Goal: Use online tool/utility: Utilize a website feature to perform a specific function

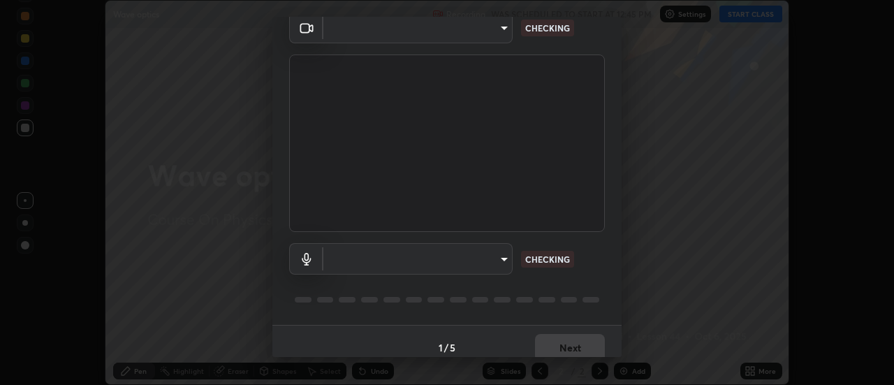
scroll to position [73, 0]
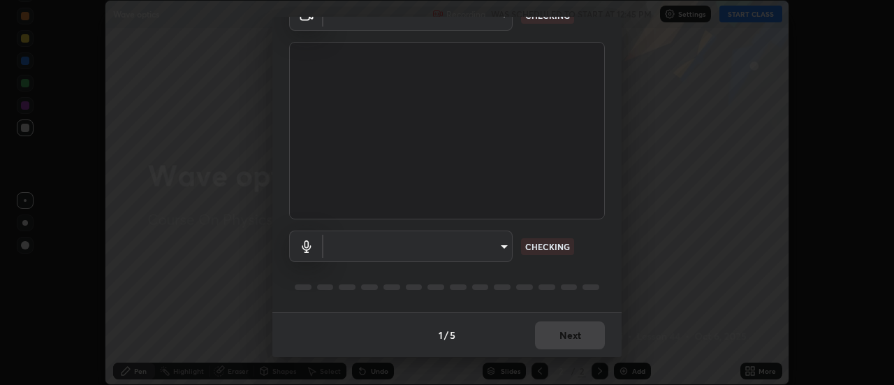
type input "4825068a70354f6bb8b87b711ec46b654dc523af82fc6d37acb8a926ccdce8f5"
type input "b65c06b14c7faa051d685f993ec14b3b84b1815ea69a0656019fd51a5eccf492"
click at [536, 337] on div "1 / 5 Next" at bounding box center [446, 334] width 349 height 45
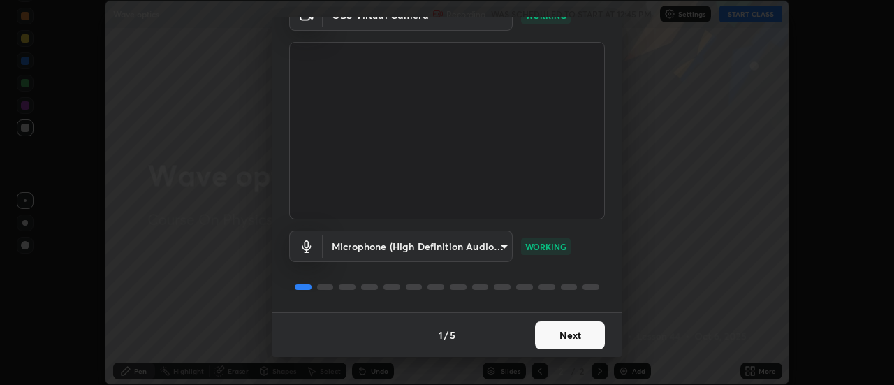
click at [546, 334] on button "Next" at bounding box center [570, 335] width 70 height 28
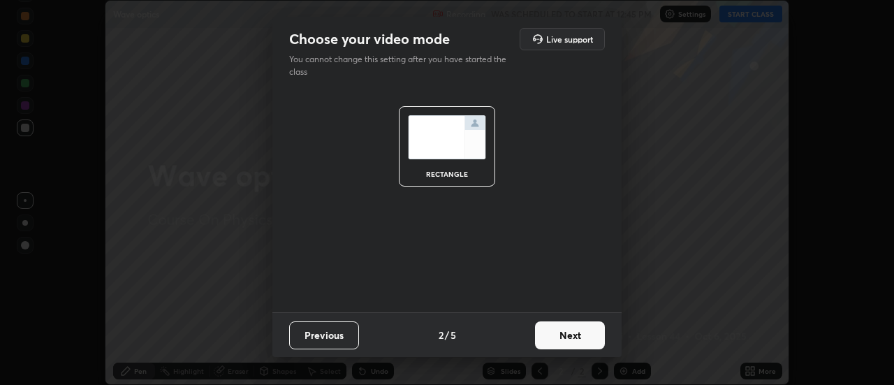
click at [547, 337] on button "Next" at bounding box center [570, 335] width 70 height 28
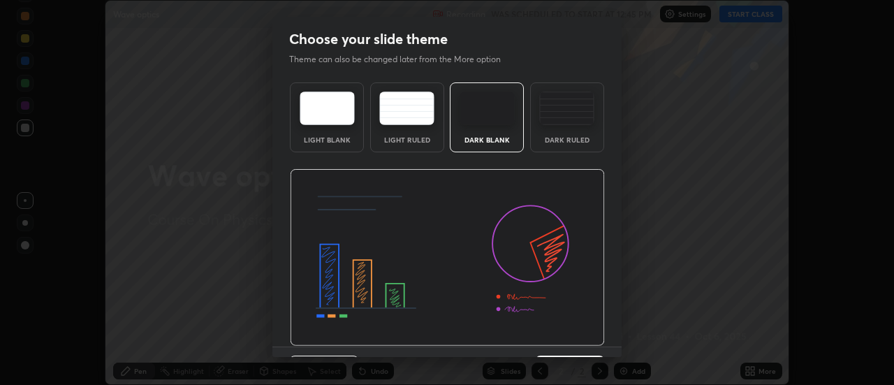
click at [550, 340] on img at bounding box center [447, 257] width 315 height 177
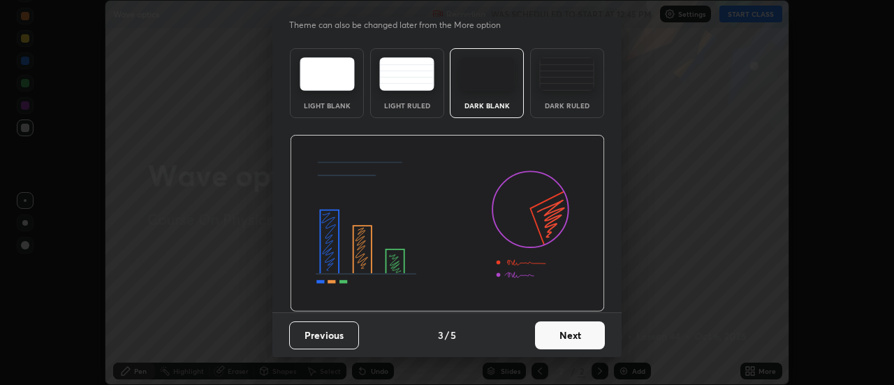
click at [552, 339] on button "Next" at bounding box center [570, 335] width 70 height 28
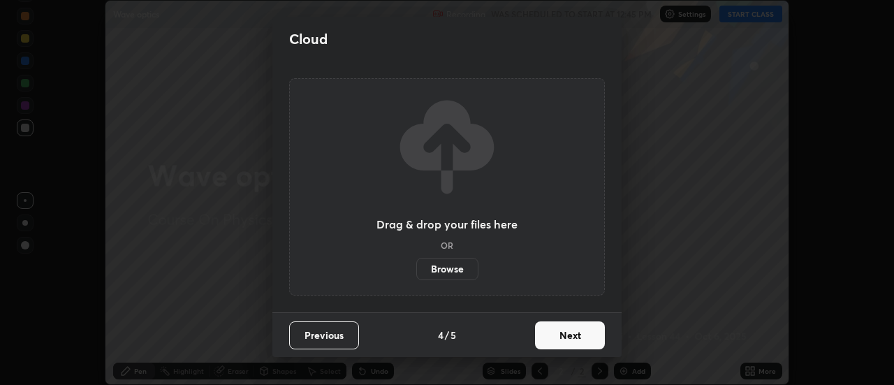
click at [554, 339] on button "Next" at bounding box center [570, 335] width 70 height 28
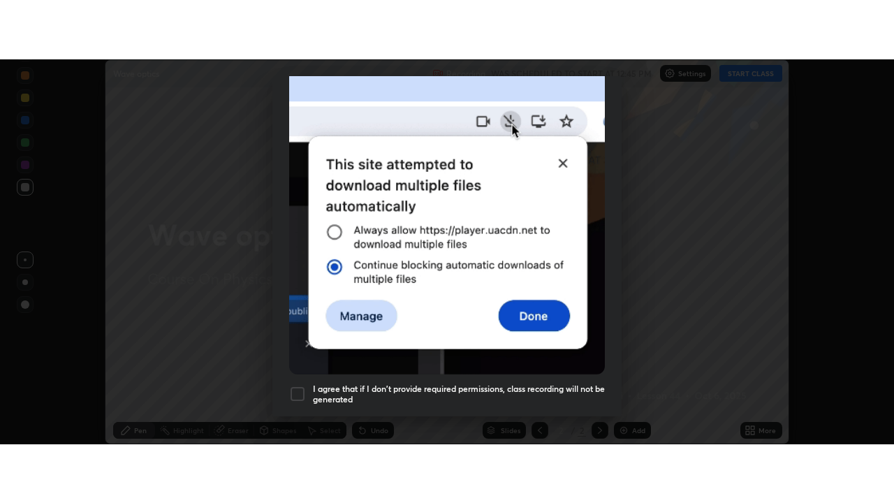
scroll to position [358, 0]
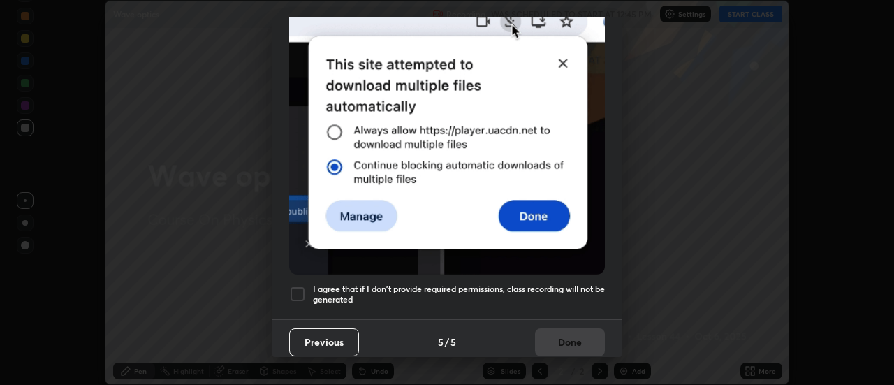
click at [297, 286] on div at bounding box center [297, 294] width 17 height 17
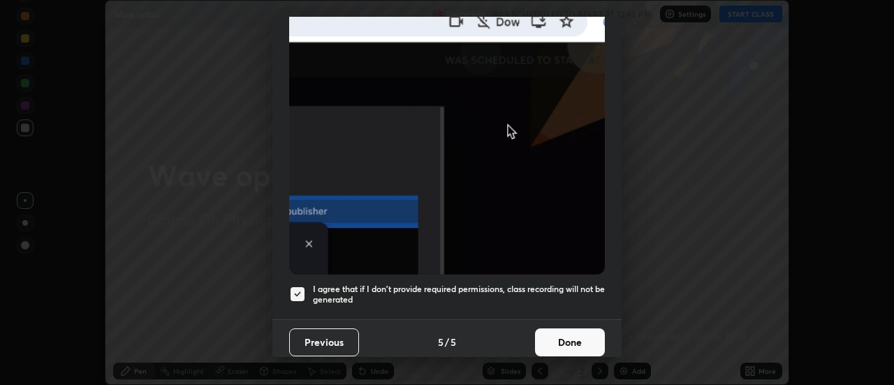
click at [552, 334] on button "Done" at bounding box center [570, 342] width 70 height 28
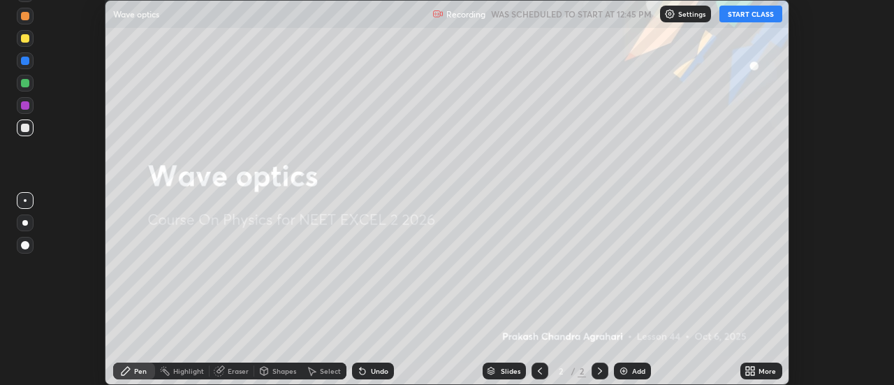
click at [734, 13] on button "START CLASS" at bounding box center [750, 14] width 63 height 17
click at [749, 371] on icon at bounding box center [749, 370] width 11 height 11
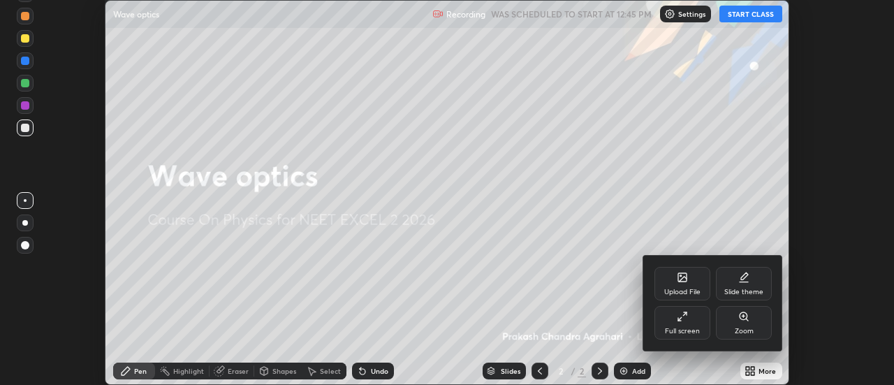
click at [678, 324] on div "Full screen" at bounding box center [682, 323] width 56 height 34
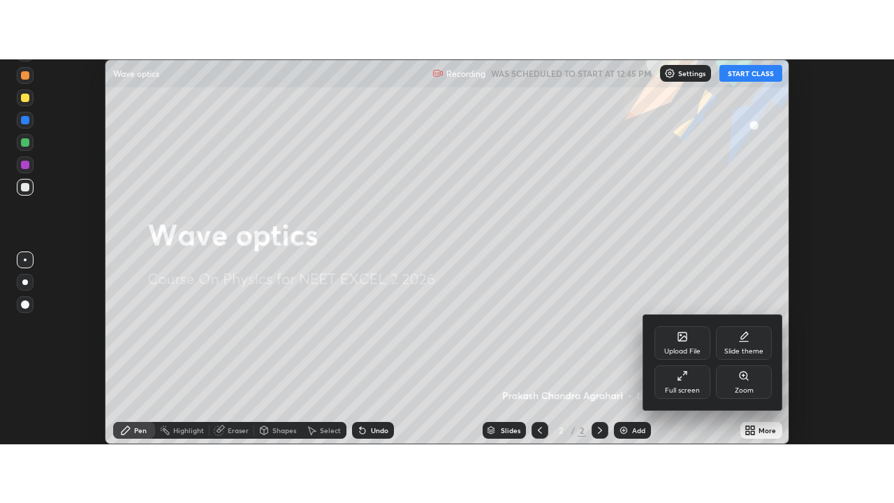
scroll to position [503, 894]
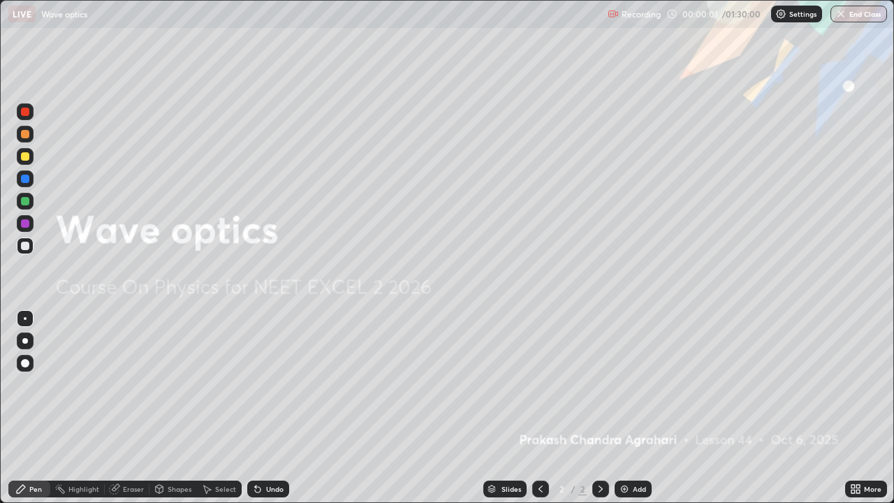
click at [616, 384] on div "Add" at bounding box center [632, 488] width 37 height 17
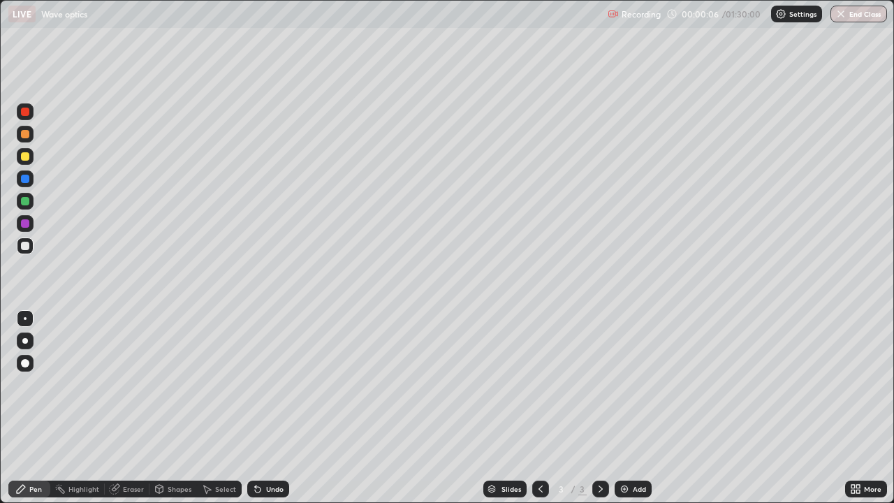
click at [25, 341] on div at bounding box center [25, 341] width 6 height 6
click at [26, 224] on div at bounding box center [25, 223] width 8 height 8
click at [26, 247] on div at bounding box center [25, 246] width 8 height 8
click at [27, 204] on div at bounding box center [25, 201] width 8 height 8
click at [622, 384] on div "Add" at bounding box center [632, 488] width 37 height 17
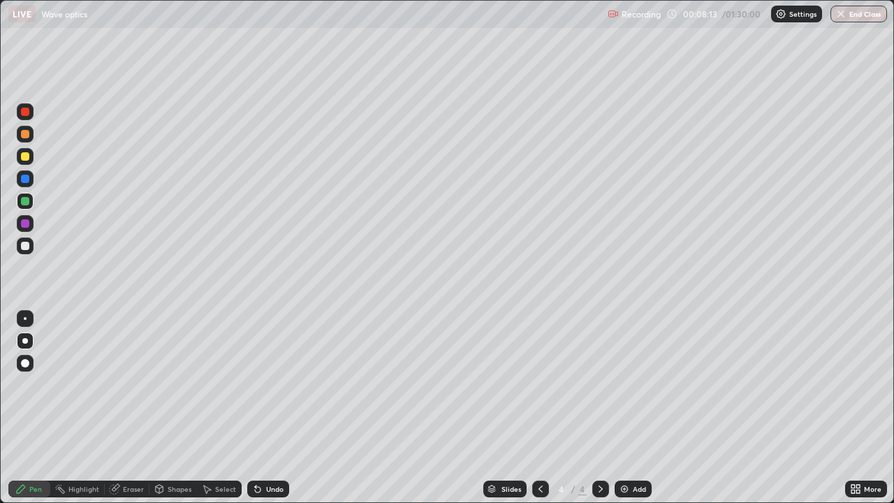
click at [28, 117] on div at bounding box center [25, 111] width 17 height 17
click at [290, 384] on div "Slides 4 / 4 Add" at bounding box center [567, 489] width 556 height 28
click at [28, 177] on div at bounding box center [25, 179] width 8 height 8
click at [272, 384] on div "Undo" at bounding box center [268, 488] width 42 height 17
click at [269, 384] on div "Undo" at bounding box center [274, 488] width 17 height 7
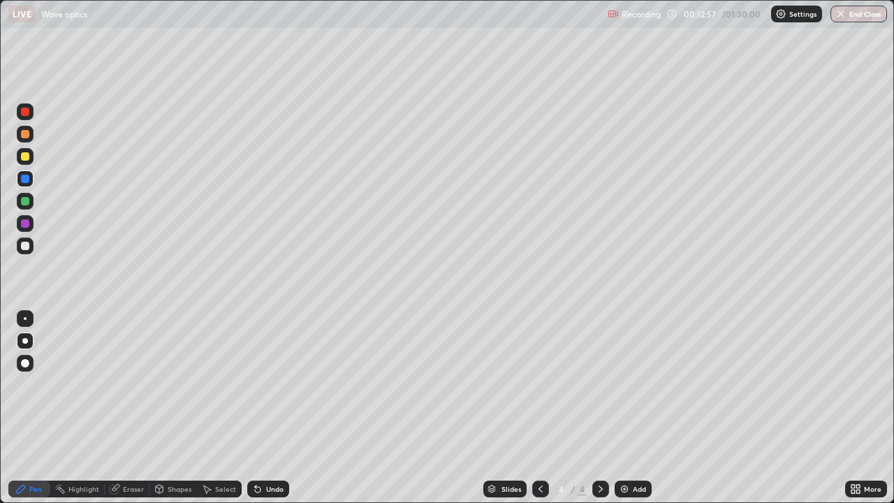
click at [269, 384] on div "Undo" at bounding box center [274, 488] width 17 height 7
click at [267, 384] on div "Undo" at bounding box center [274, 488] width 17 height 7
click at [24, 202] on div at bounding box center [25, 201] width 8 height 8
click at [27, 112] on div at bounding box center [25, 112] width 8 height 8
click at [27, 245] on div at bounding box center [25, 246] width 8 height 8
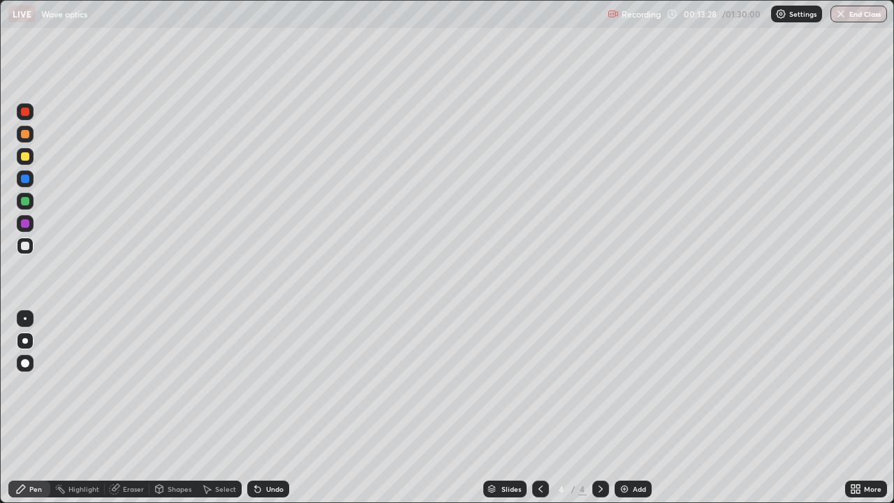
click at [27, 115] on div at bounding box center [25, 112] width 8 height 8
click at [25, 200] on div at bounding box center [25, 201] width 8 height 8
click at [627, 384] on img at bounding box center [624, 488] width 11 height 11
click at [181, 384] on div "Shapes" at bounding box center [180, 488] width 24 height 7
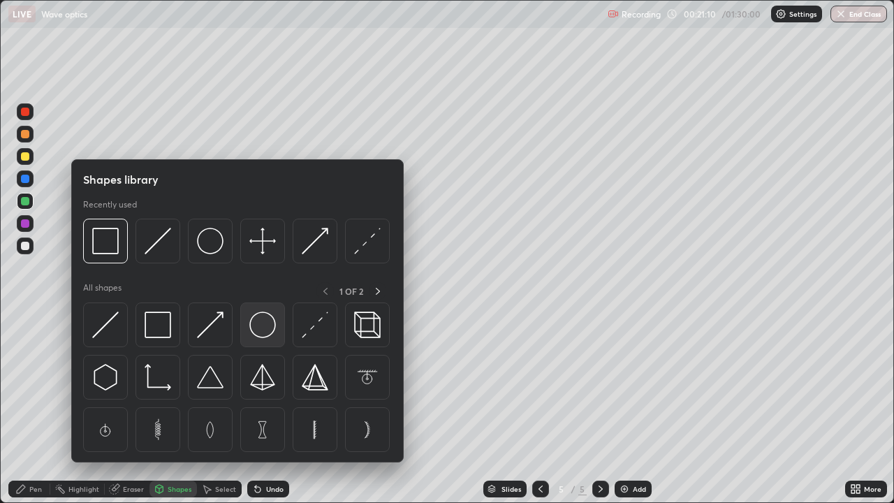
click at [264, 325] on img at bounding box center [262, 324] width 27 height 27
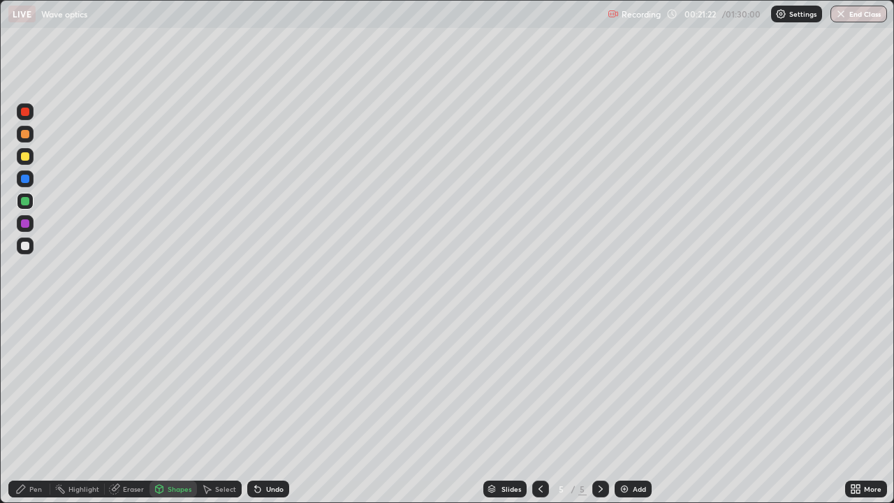
click at [27, 246] on div at bounding box center [25, 246] width 8 height 8
click at [28, 384] on div "Pen" at bounding box center [29, 488] width 42 height 17
click at [170, 384] on div "Shapes" at bounding box center [180, 488] width 24 height 7
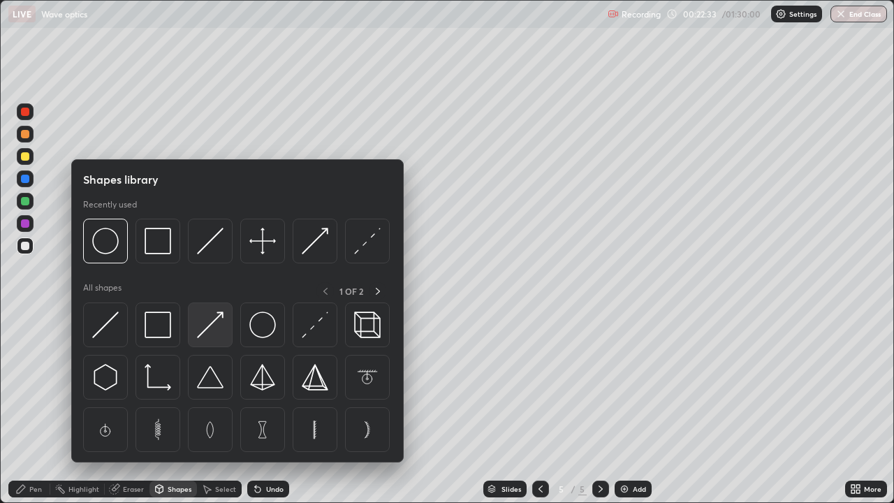
click at [214, 332] on img at bounding box center [210, 324] width 27 height 27
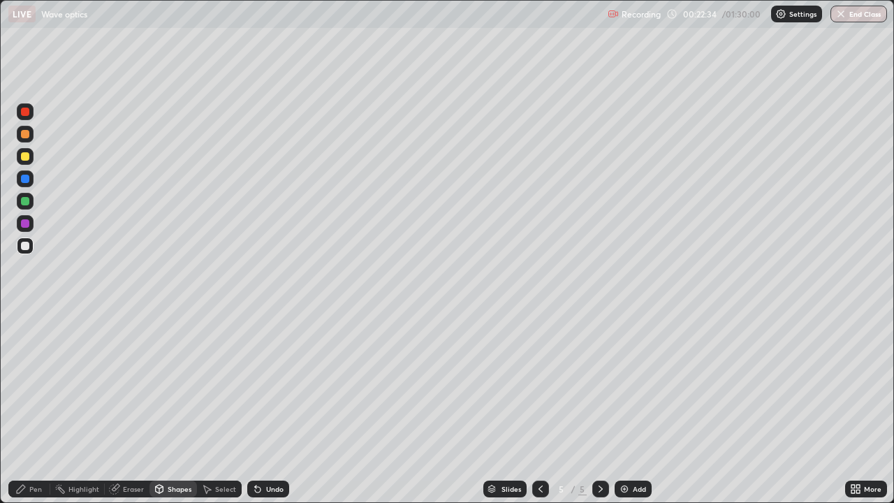
click at [27, 223] on div at bounding box center [25, 223] width 8 height 8
click at [266, 384] on div "Undo" at bounding box center [274, 488] width 17 height 7
click at [269, 384] on div "Undo" at bounding box center [274, 488] width 17 height 7
click at [266, 384] on div "Undo" at bounding box center [274, 488] width 17 height 7
click at [215, 384] on div "Select" at bounding box center [225, 488] width 21 height 7
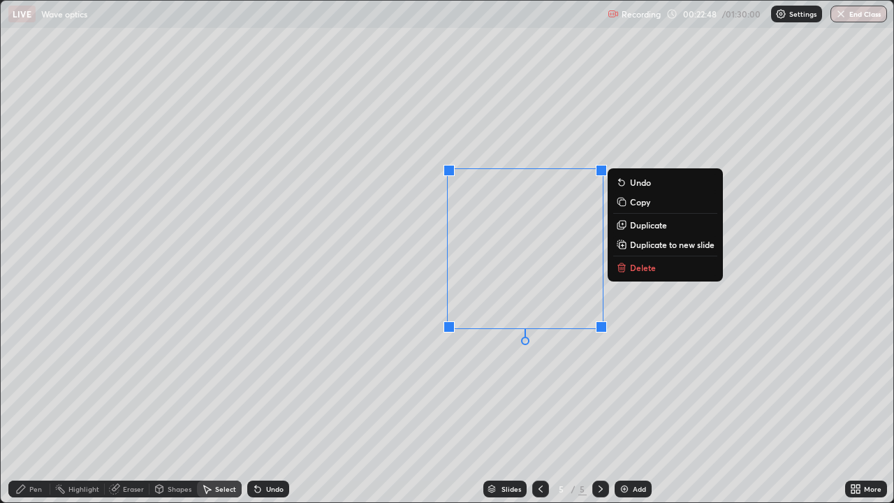
click at [493, 384] on div "0 ° Undo Copy Duplicate Duplicate to new slide Delete" at bounding box center [447, 251] width 892 height 501
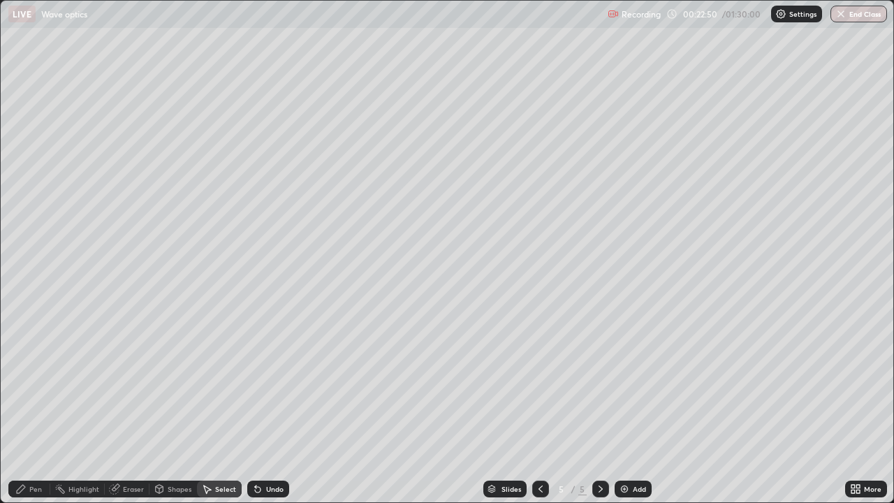
click at [134, 384] on div "Eraser" at bounding box center [127, 488] width 45 height 17
click at [27, 384] on icon at bounding box center [25, 442] width 11 height 12
click at [221, 384] on div "Select" at bounding box center [225, 488] width 21 height 7
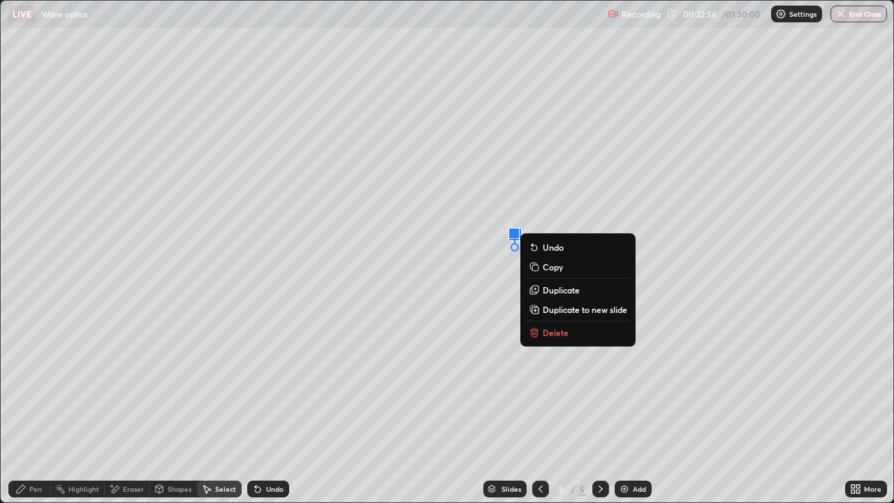
click at [554, 332] on p "Delete" at bounding box center [555, 332] width 26 height 11
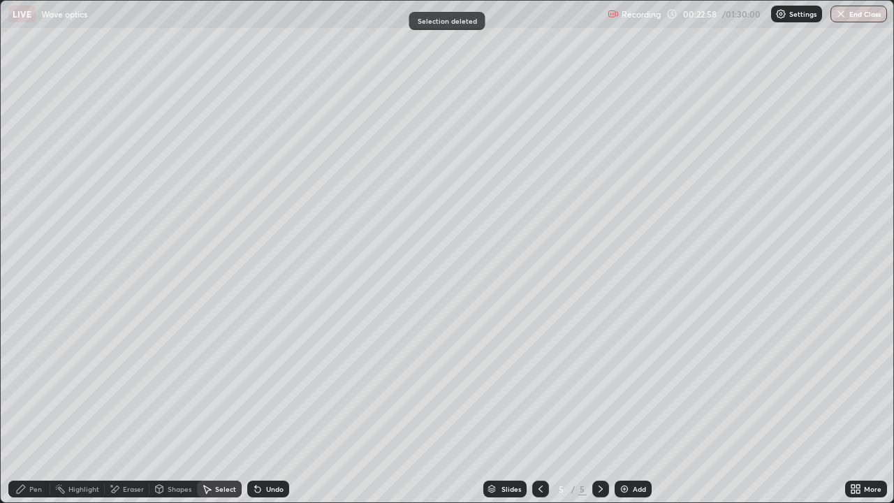
click at [40, 384] on div "Pen" at bounding box center [35, 488] width 13 height 7
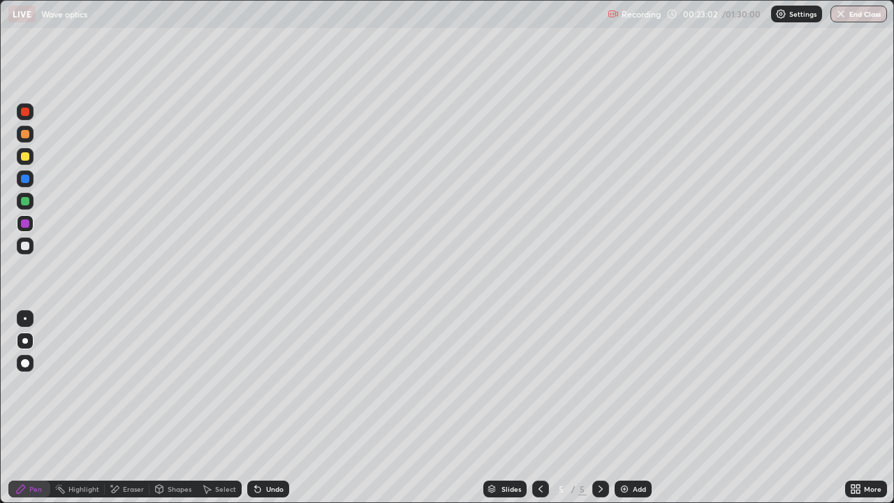
click at [177, 384] on div "Shapes" at bounding box center [180, 488] width 24 height 7
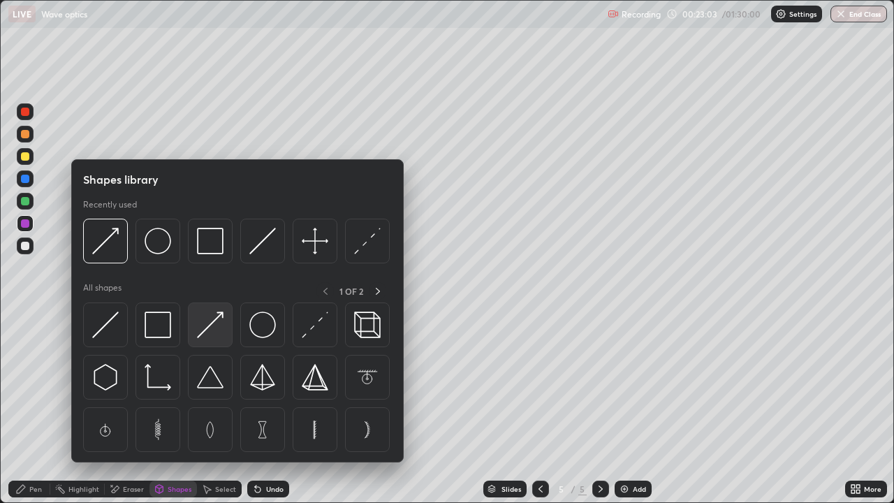
click at [203, 322] on img at bounding box center [210, 324] width 27 height 27
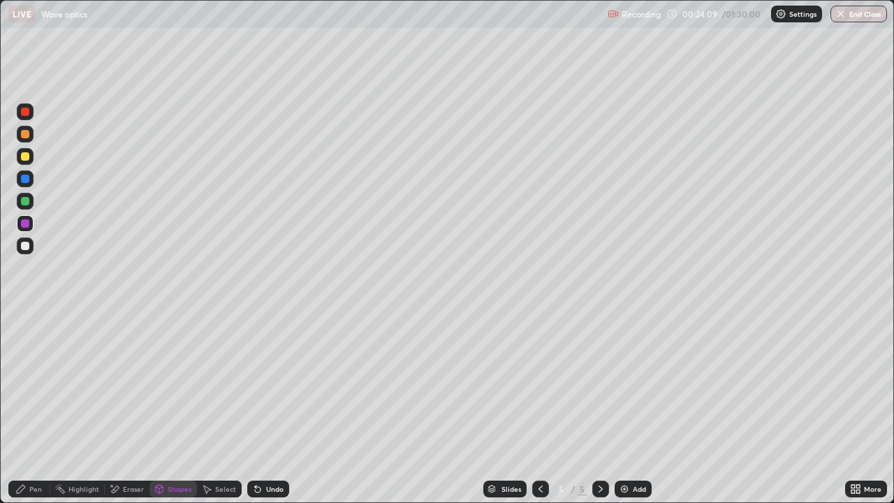
click at [26, 221] on div at bounding box center [25, 223] width 8 height 8
click at [37, 384] on div "Pen" at bounding box center [29, 488] width 42 height 17
click at [621, 384] on img at bounding box center [624, 488] width 11 height 11
click at [179, 384] on div "Shapes" at bounding box center [180, 488] width 24 height 7
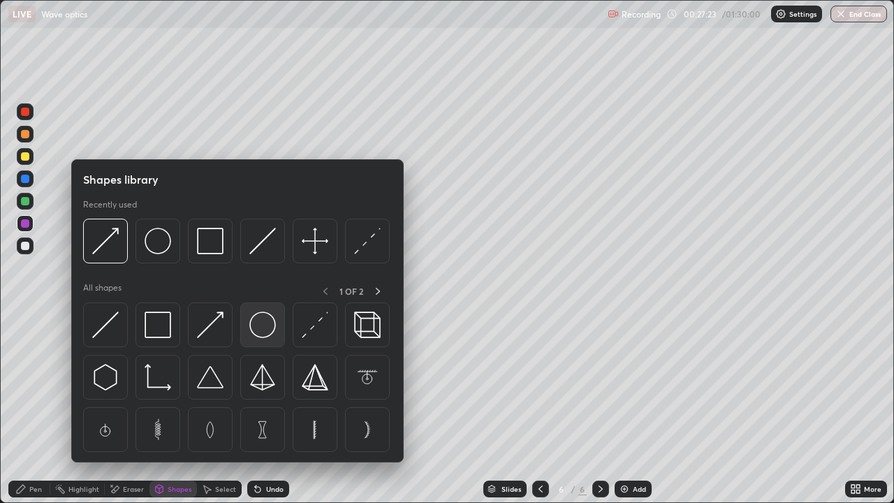
click at [260, 326] on img at bounding box center [262, 324] width 27 height 27
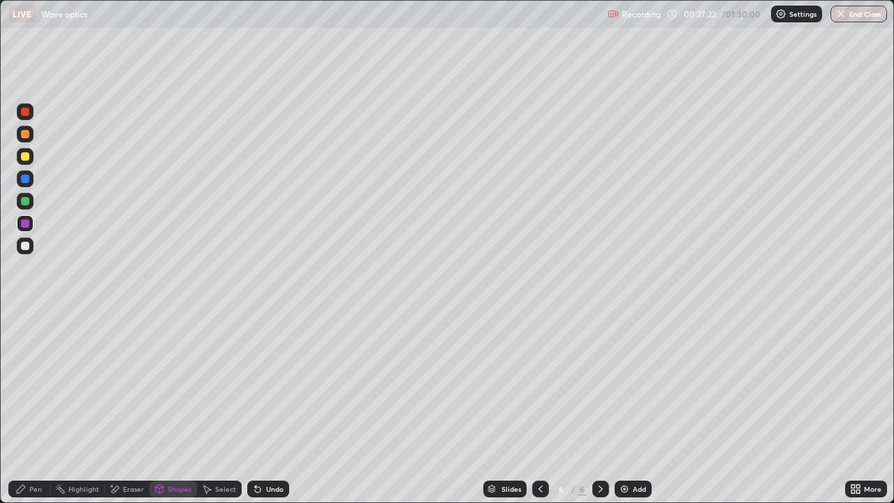
click at [26, 198] on div at bounding box center [25, 201] width 8 height 8
click at [186, 384] on div "Shapes" at bounding box center [180, 488] width 24 height 7
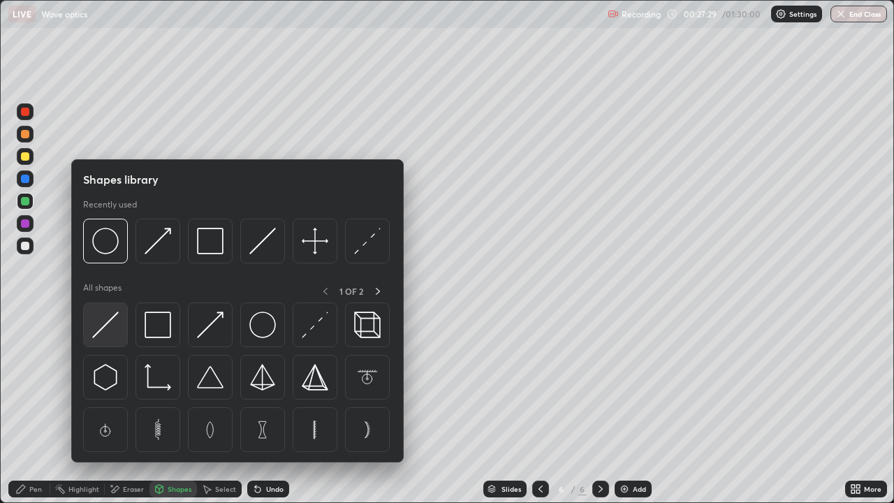
click at [126, 331] on div at bounding box center [105, 324] width 45 height 45
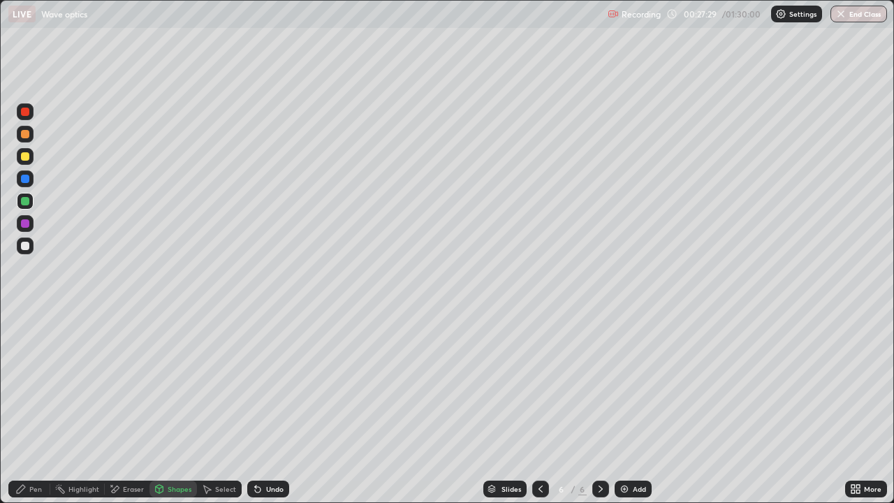
click at [26, 223] on div at bounding box center [25, 223] width 8 height 8
click at [183, 384] on div "Shapes" at bounding box center [180, 488] width 24 height 7
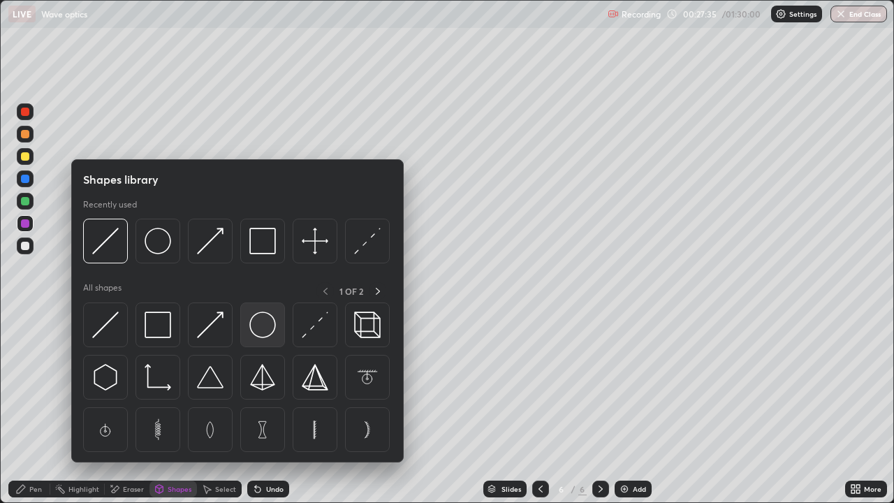
click at [265, 329] on img at bounding box center [262, 324] width 27 height 27
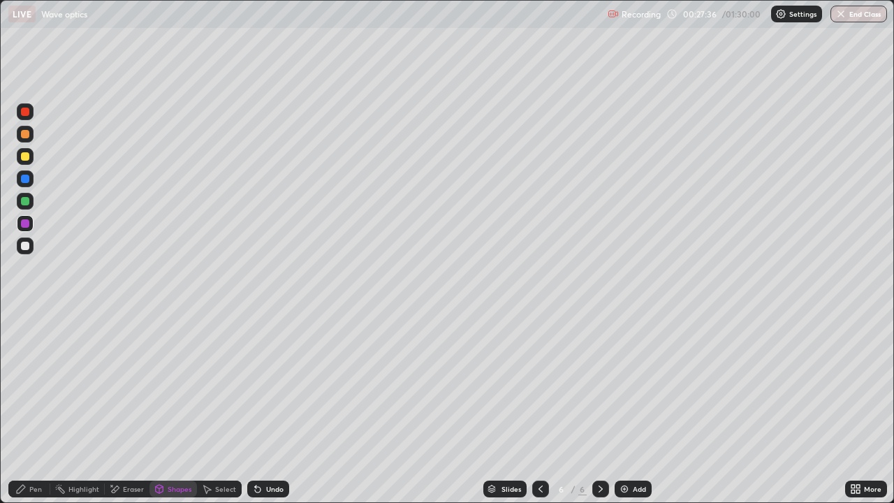
click at [33, 201] on div at bounding box center [25, 201] width 17 height 17
click at [275, 384] on div "Undo" at bounding box center [274, 488] width 17 height 7
click at [28, 247] on div at bounding box center [25, 246] width 8 height 8
click at [177, 384] on div "Shapes" at bounding box center [180, 488] width 24 height 7
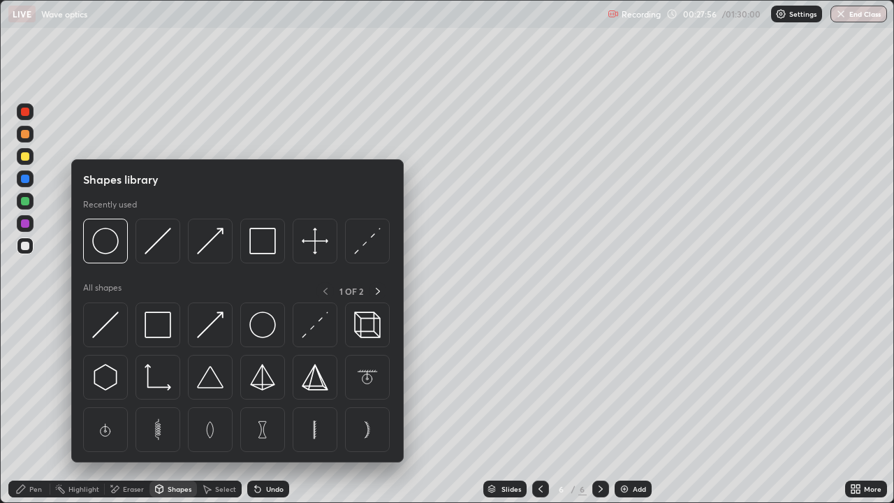
click at [118, 327] on img at bounding box center [105, 324] width 27 height 27
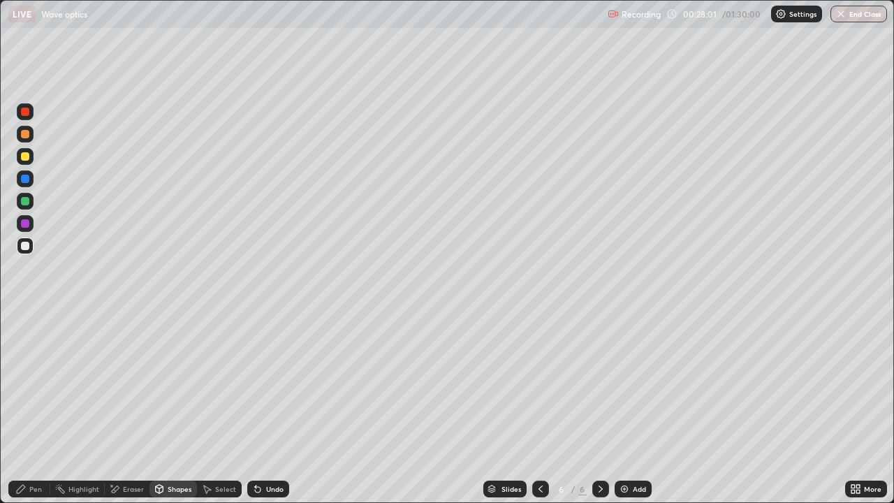
click at [34, 384] on div "Pen" at bounding box center [35, 488] width 13 height 7
click at [26, 156] on div at bounding box center [25, 156] width 8 height 8
click at [179, 384] on div "Shapes" at bounding box center [180, 488] width 24 height 7
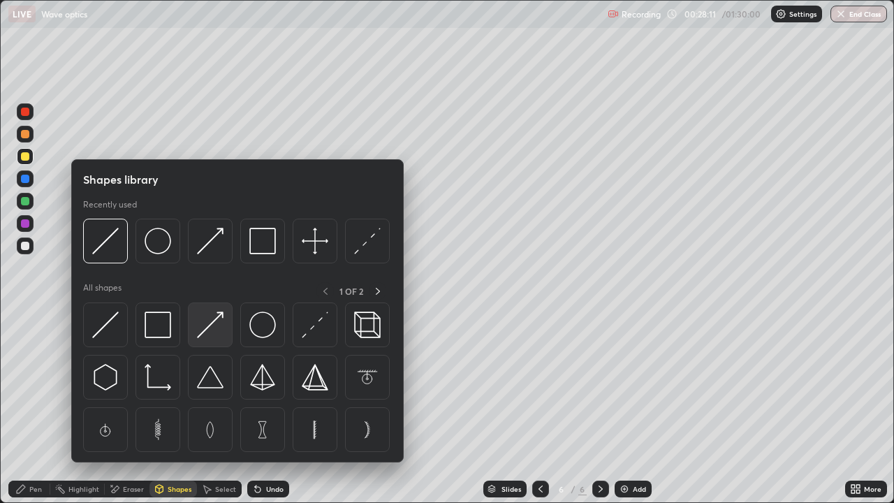
click at [210, 332] on img at bounding box center [210, 324] width 27 height 27
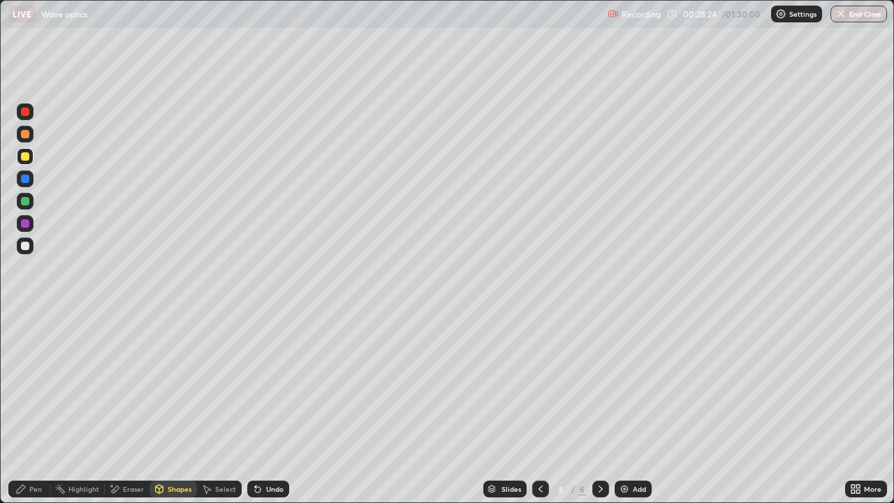
click at [281, 384] on div "Undo" at bounding box center [268, 488] width 42 height 17
click at [270, 384] on div "Undo" at bounding box center [274, 488] width 17 height 7
click at [269, 384] on div "Undo" at bounding box center [268, 488] width 42 height 17
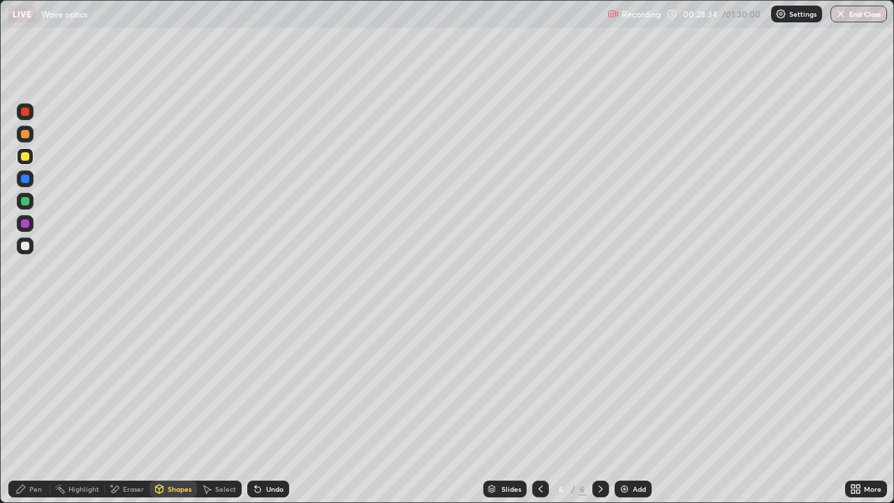
click at [269, 384] on div "Undo" at bounding box center [268, 488] width 42 height 17
click at [260, 384] on div "Undo" at bounding box center [268, 488] width 42 height 17
click at [268, 384] on div "Undo" at bounding box center [268, 488] width 42 height 17
click at [27, 384] on div "Pen" at bounding box center [29, 488] width 42 height 17
click at [31, 246] on div at bounding box center [25, 245] width 17 height 17
